Goal: Information Seeking & Learning: Learn about a topic

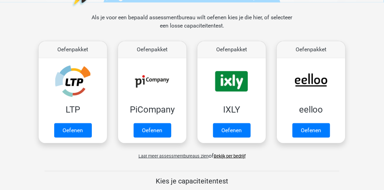
scroll to position [97, 0]
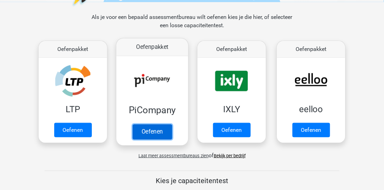
click at [147, 131] on link "Oefenen" at bounding box center [151, 132] width 39 height 15
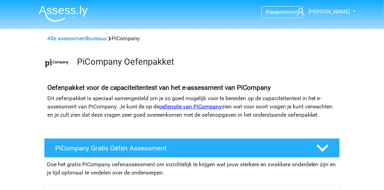
click at [178, 107] on link "oefensite van PiCompany" at bounding box center [190, 106] width 62 height 7
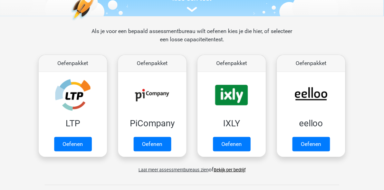
scroll to position [83, 0]
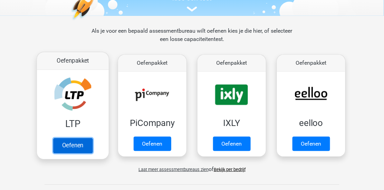
click at [77, 145] on link "Oefenen" at bounding box center [72, 145] width 39 height 15
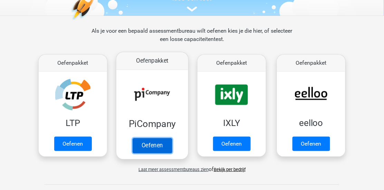
click at [158, 147] on link "Oefenen" at bounding box center [151, 145] width 39 height 15
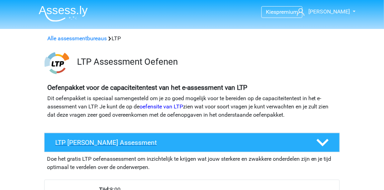
click at [88, 144] on h4 "LTP Gratis Oefen Assessment" at bounding box center [180, 143] width 250 height 8
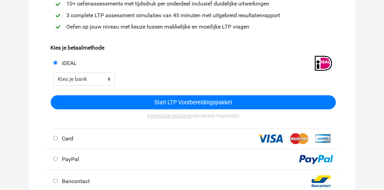
scroll to position [142, 0]
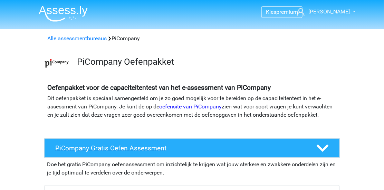
click at [138, 152] on h4 "PiCompany Gratis Oefen Assessment" at bounding box center [180, 149] width 250 height 8
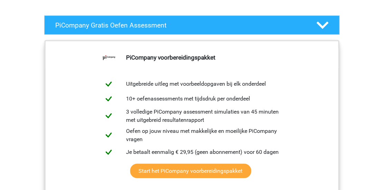
scroll to position [138, 0]
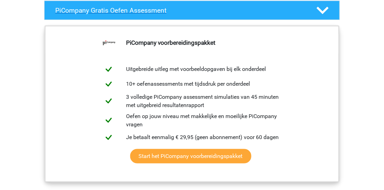
click at [141, 14] on h4 "PiCompany Gratis Oefen Assessment" at bounding box center [180, 11] width 250 height 8
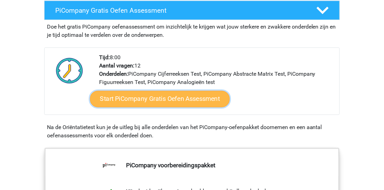
click at [157, 106] on link "Start PiCompany Gratis Oefen Assessment" at bounding box center [160, 99] width 140 height 17
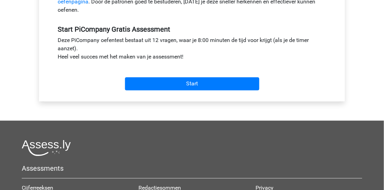
scroll to position [257, 0]
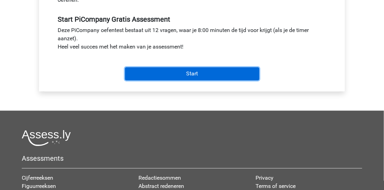
click at [192, 79] on input "Start" at bounding box center [192, 74] width 134 height 13
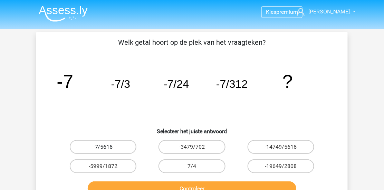
click at [110, 146] on label "-7/5616" at bounding box center [103, 147] width 67 height 14
click at [108, 147] on input "-7/5616" at bounding box center [105, 149] width 4 height 4
radio input "true"
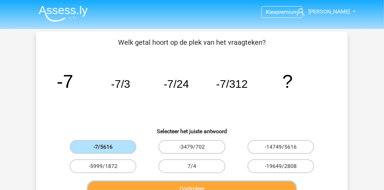
click at [240, 185] on button "Controleer" at bounding box center [192, 189] width 209 height 14
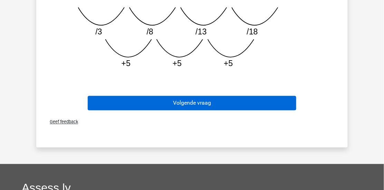
scroll to position [257, 0]
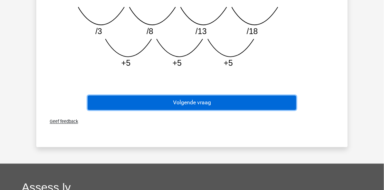
click at [189, 103] on button "Volgende vraag" at bounding box center [192, 103] width 209 height 14
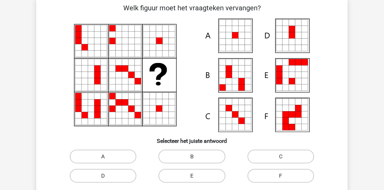
scroll to position [32, 0]
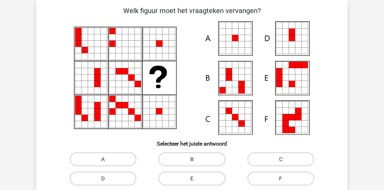
click at [294, 118] on icon at bounding box center [292, 118] width 6 height 6
click at [279, 177] on label "F" at bounding box center [280, 179] width 67 height 14
click at [280, 179] on input "F" at bounding box center [282, 181] width 4 height 4
radio input "true"
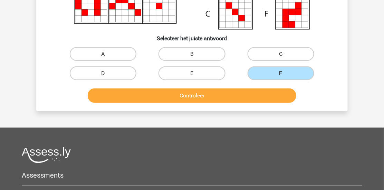
scroll to position [151, 0]
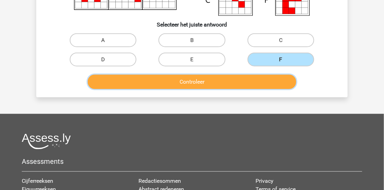
click at [190, 80] on button "Controleer" at bounding box center [192, 82] width 209 height 14
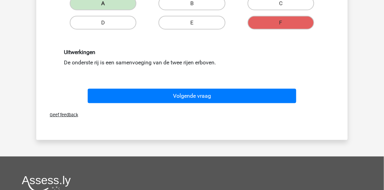
scroll to position [211, 0]
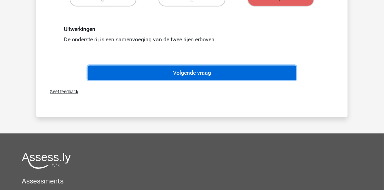
click at [186, 71] on button "Volgende vraag" at bounding box center [192, 73] width 209 height 14
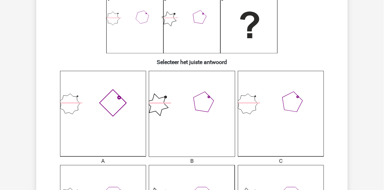
scroll to position [115, 0]
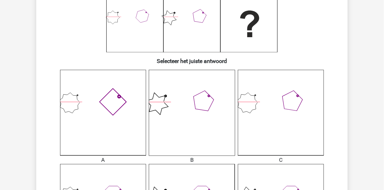
click at [292, 137] on icon at bounding box center [281, 113] width 86 height 86
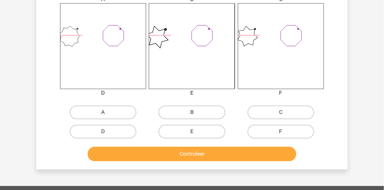
scroll to position [289, 0]
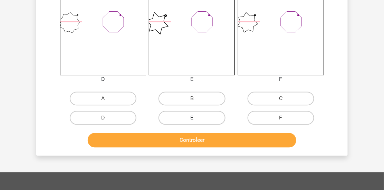
click at [181, 119] on label "E" at bounding box center [191, 118] width 67 height 14
click at [192, 119] on input "E" at bounding box center [194, 120] width 4 height 4
radio input "true"
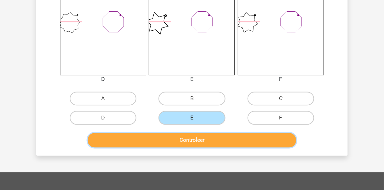
click at [195, 140] on button "Controleer" at bounding box center [192, 140] width 209 height 14
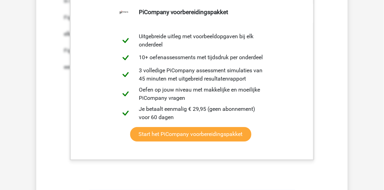
scroll to position [515, 0]
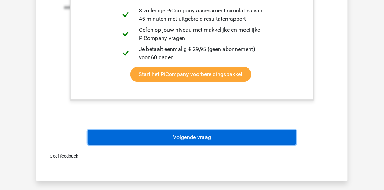
click at [206, 136] on button "Volgende vraag" at bounding box center [192, 137] width 209 height 14
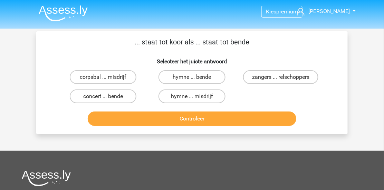
scroll to position [0, 0]
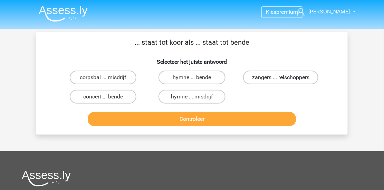
click at [280, 76] on label "zangers ... relschoppers" at bounding box center [280, 78] width 75 height 14
click at [280, 78] on input "zangers ... relschoppers" at bounding box center [282, 80] width 4 height 4
radio input "true"
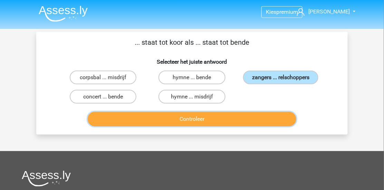
click at [185, 119] on button "Controleer" at bounding box center [192, 119] width 209 height 14
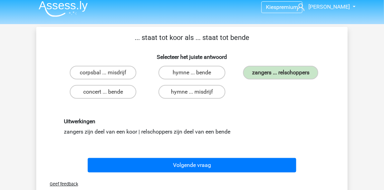
scroll to position [4, 0]
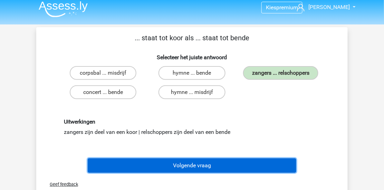
click at [194, 163] on button "Volgende vraag" at bounding box center [192, 166] width 209 height 14
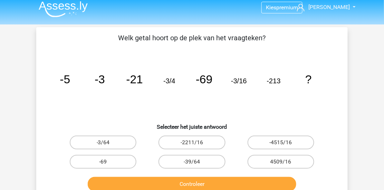
scroll to position [32, 0]
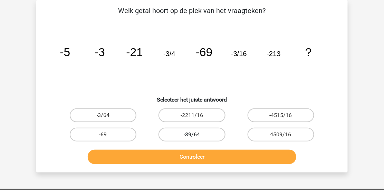
click at [190, 137] on label "-39/64" at bounding box center [191, 135] width 67 height 14
click at [192, 137] on input "-39/64" at bounding box center [194, 137] width 4 height 4
radio input "true"
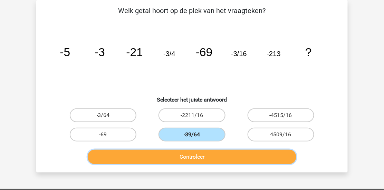
click at [196, 157] on button "Controleer" at bounding box center [192, 157] width 209 height 14
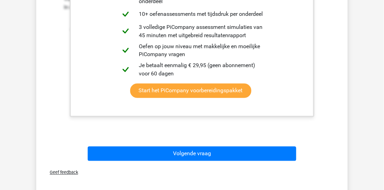
scroll to position [280, 0]
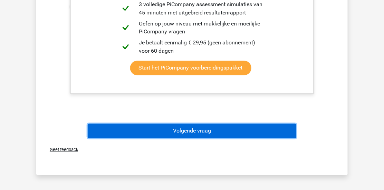
click at [190, 129] on button "Volgende vraag" at bounding box center [192, 131] width 209 height 14
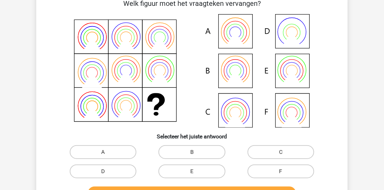
scroll to position [46, 0]
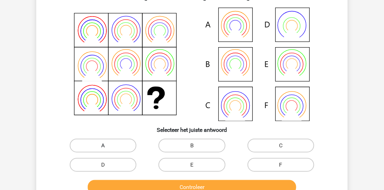
click at [118, 148] on label "A" at bounding box center [103, 146] width 67 height 14
click at [108, 148] on input "A" at bounding box center [105, 148] width 4 height 4
radio input "true"
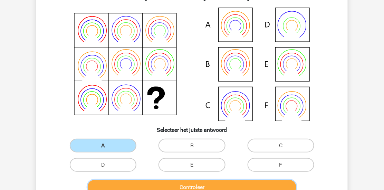
click at [195, 185] on button "Controleer" at bounding box center [192, 187] width 209 height 14
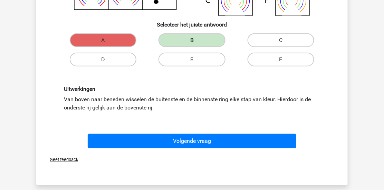
scroll to position [174, 0]
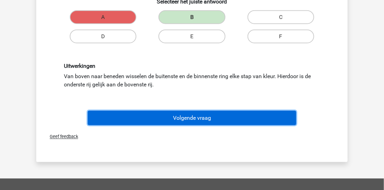
click at [186, 116] on button "Volgende vraag" at bounding box center [192, 118] width 209 height 14
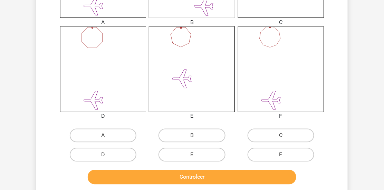
scroll to position [285, 0]
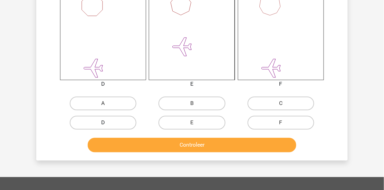
click at [121, 124] on label "D" at bounding box center [103, 123] width 67 height 14
click at [108, 124] on input "D" at bounding box center [105, 125] width 4 height 4
radio input "true"
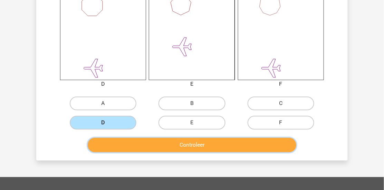
click at [180, 144] on button "Controleer" at bounding box center [192, 145] width 209 height 14
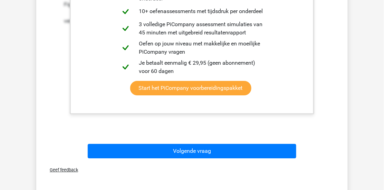
scroll to position [519, 0]
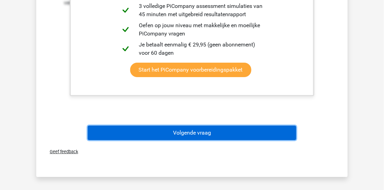
click at [206, 132] on button "Volgende vraag" at bounding box center [192, 133] width 209 height 14
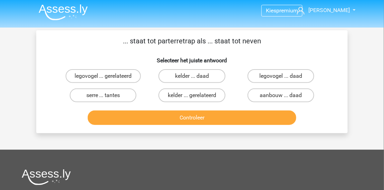
scroll to position [0, 0]
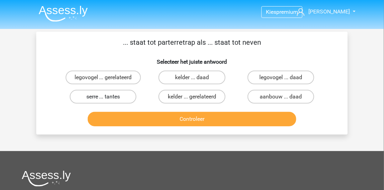
click at [98, 96] on label "serre ... tantes" at bounding box center [103, 97] width 67 height 14
click at [103, 97] on input "serre ... tantes" at bounding box center [105, 99] width 4 height 4
radio input "true"
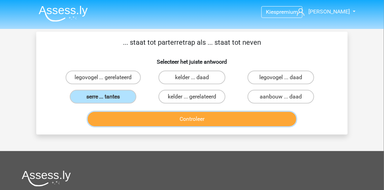
click at [196, 115] on button "Controleer" at bounding box center [192, 119] width 209 height 14
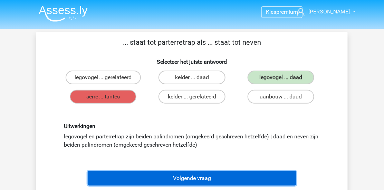
click at [187, 178] on button "Volgende vraag" at bounding box center [192, 178] width 209 height 14
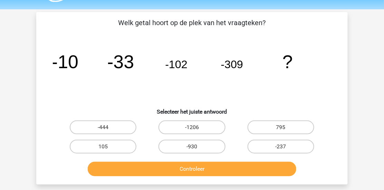
scroll to position [32, 0]
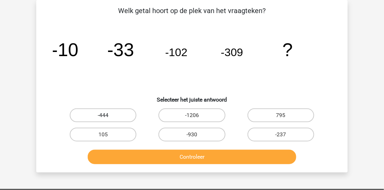
click at [100, 112] on label "-444" at bounding box center [103, 116] width 67 height 14
click at [103, 116] on input "-444" at bounding box center [105, 118] width 4 height 4
radio input "true"
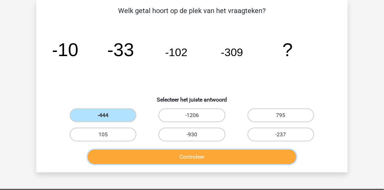
click at [190, 154] on button "Controleer" at bounding box center [192, 157] width 209 height 14
